Goal: Task Accomplishment & Management: Manage account settings

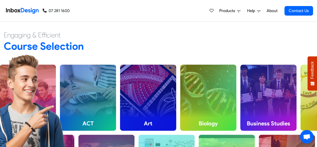
scroll to position [126, 0]
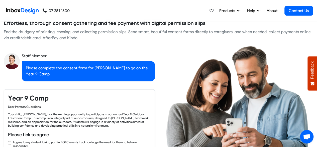
checkbox input "true"
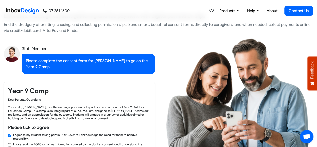
checkbox input "true"
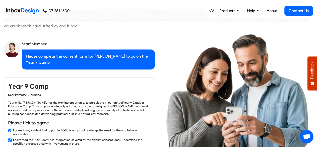
checkbox input "true"
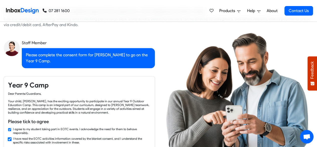
checkbox input "true"
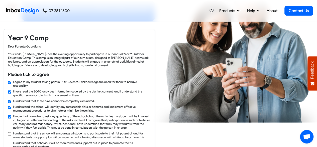
checkbox input "true"
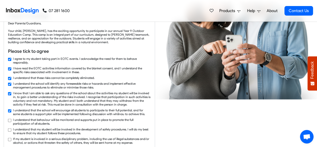
checkbox input "true"
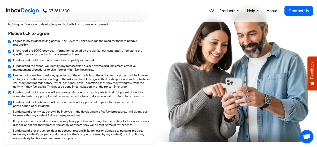
checkbox input "true"
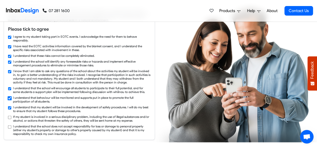
checkbox input "true"
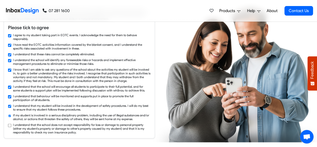
checkbox input "true"
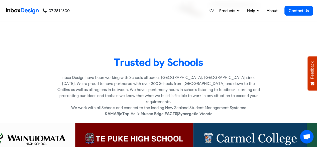
scroll to position [887, 0]
